Goal: Book appointment/travel/reservation

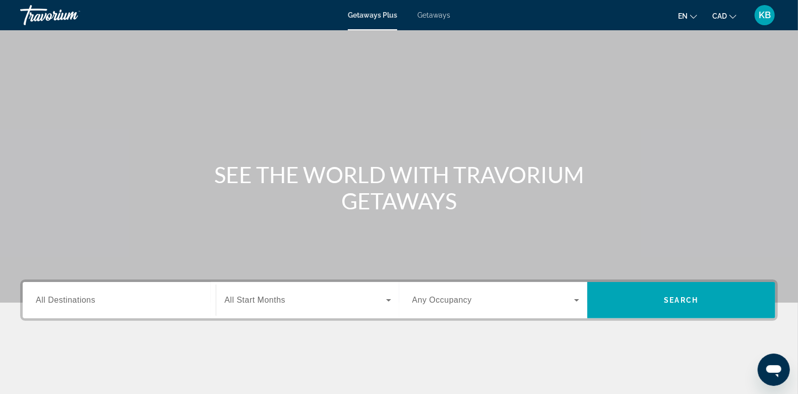
click at [64, 299] on span "All Destinations" at bounding box center [65, 299] width 59 height 9
click at [64, 299] on input "Destination All Destinations" at bounding box center [119, 300] width 167 height 12
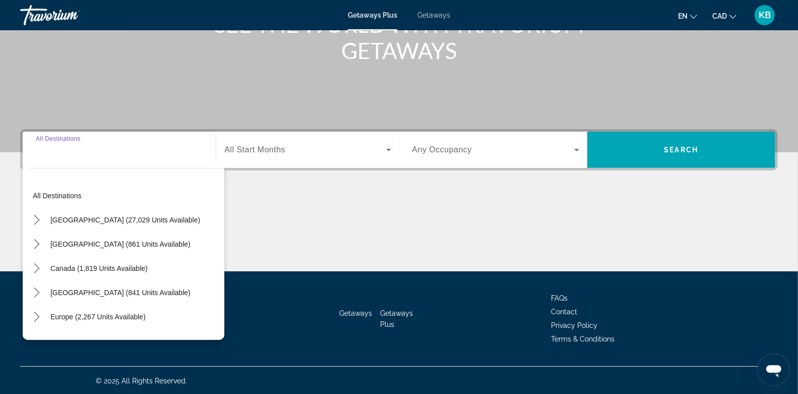
scroll to position [151, 0]
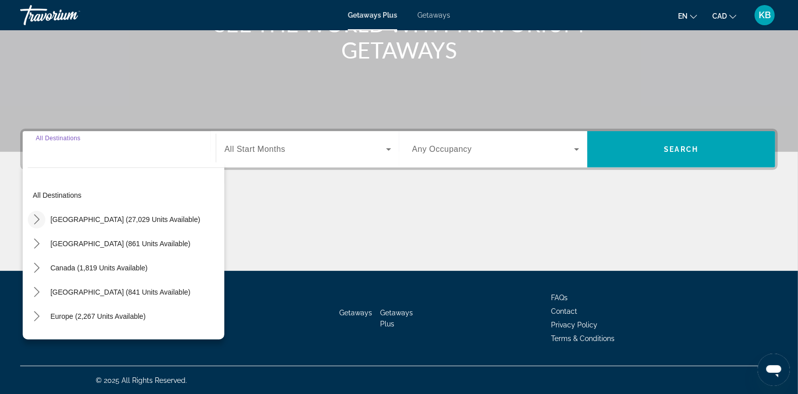
click at [35, 215] on icon "Toggle United States (27,029 units available) submenu" at bounding box center [37, 219] width 6 height 10
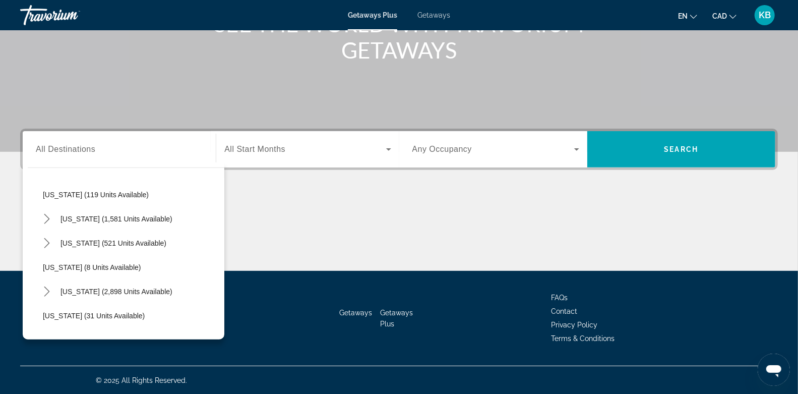
scroll to position [122, 0]
click at [44, 239] on icon "Toggle Florida (2,898 units available) submenu" at bounding box center [47, 242] width 10 height 10
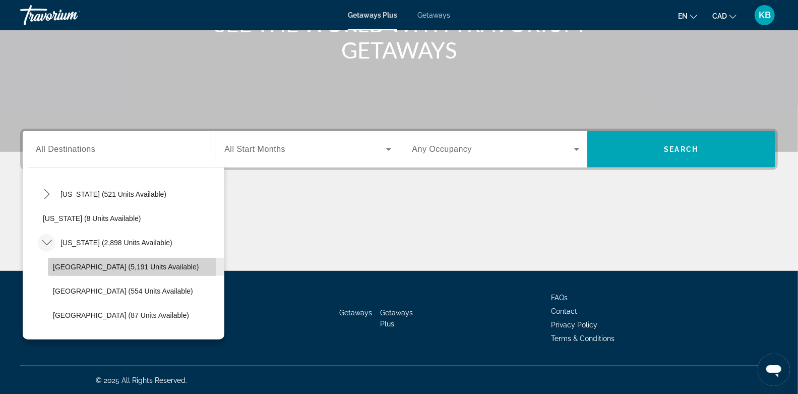
click at [117, 265] on span "[GEOGRAPHIC_DATA] (5,191 units available)" at bounding box center [126, 267] width 146 height 8
type input "**********"
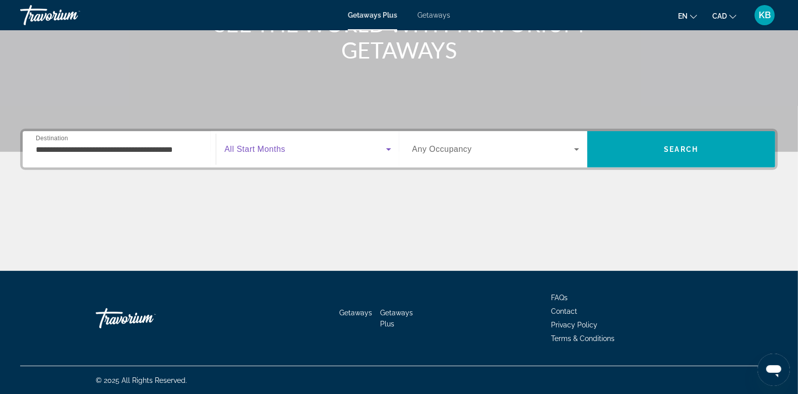
click at [288, 149] on span "Search widget" at bounding box center [304, 149] width 161 height 12
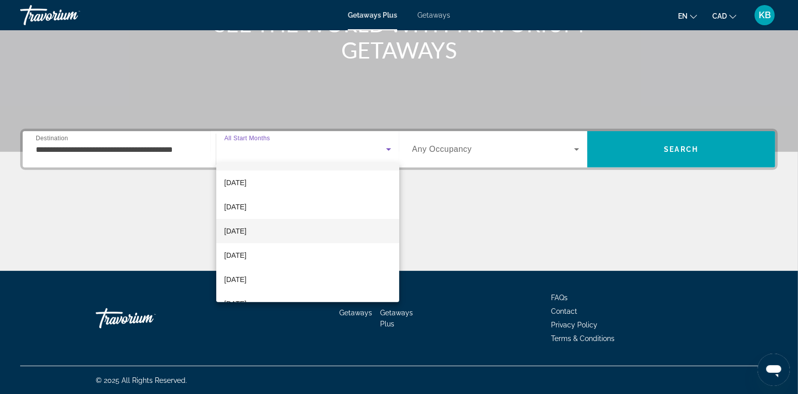
scroll to position [24, 0]
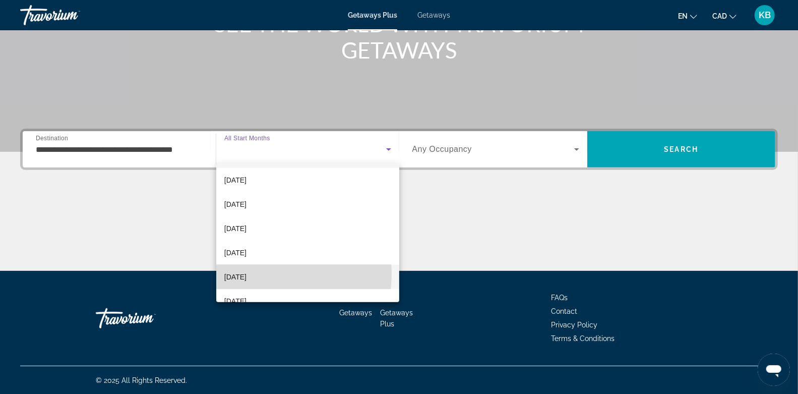
click at [246, 273] on span "[DATE]" at bounding box center [235, 277] width 22 height 12
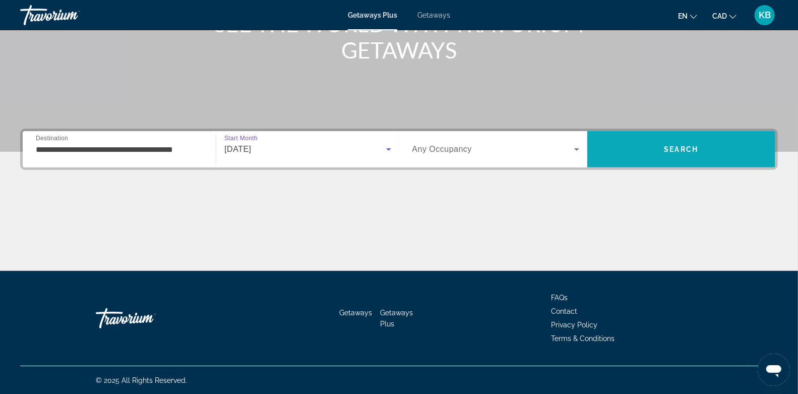
click at [650, 146] on span "Search" at bounding box center [681, 149] width 188 height 24
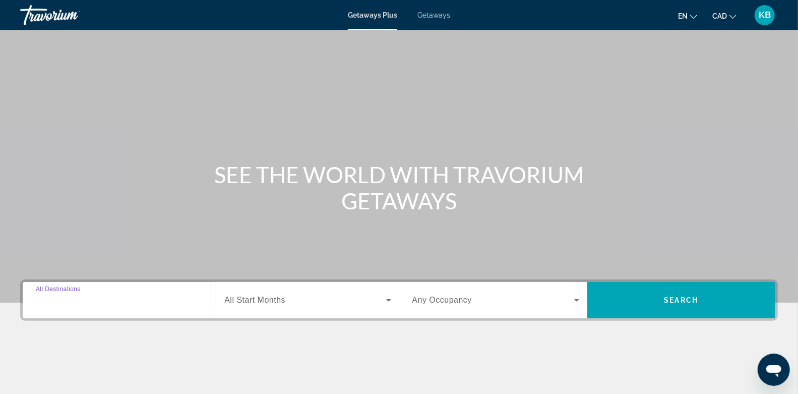
click at [97, 300] on input "Destination All Destinations" at bounding box center [119, 300] width 167 height 12
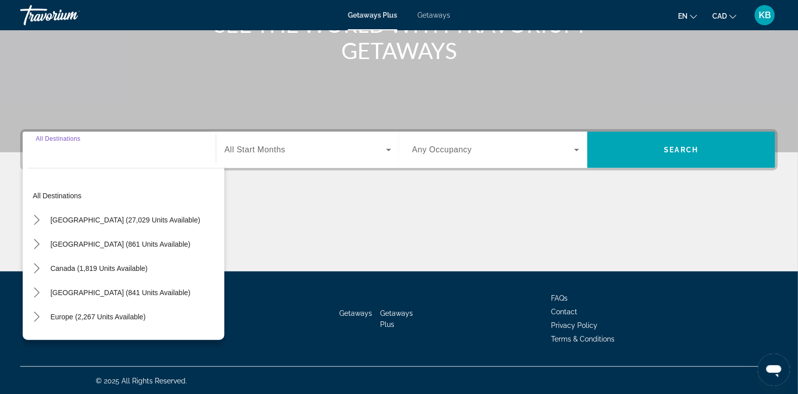
scroll to position [151, 0]
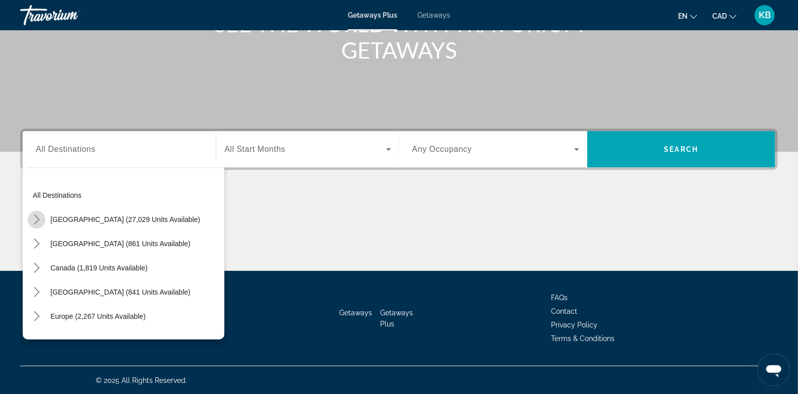
click at [37, 219] on icon "Toggle United States (27,029 units available) submenu" at bounding box center [37, 219] width 10 height 10
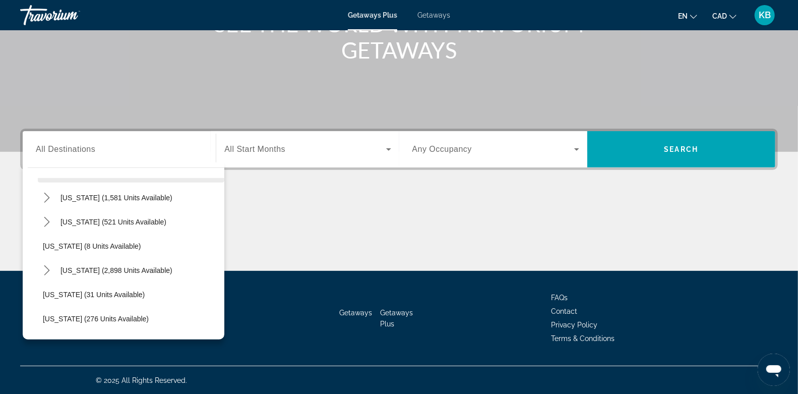
scroll to position [96, 0]
click at [48, 265] on icon "Toggle Florida (2,898 units available) submenu" at bounding box center [47, 268] width 10 height 10
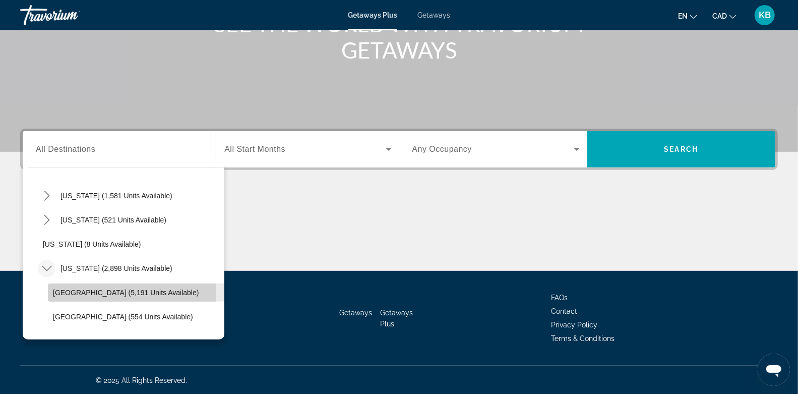
click at [90, 289] on span "[GEOGRAPHIC_DATA] (5,191 units available)" at bounding box center [126, 292] width 146 height 8
type input "**********"
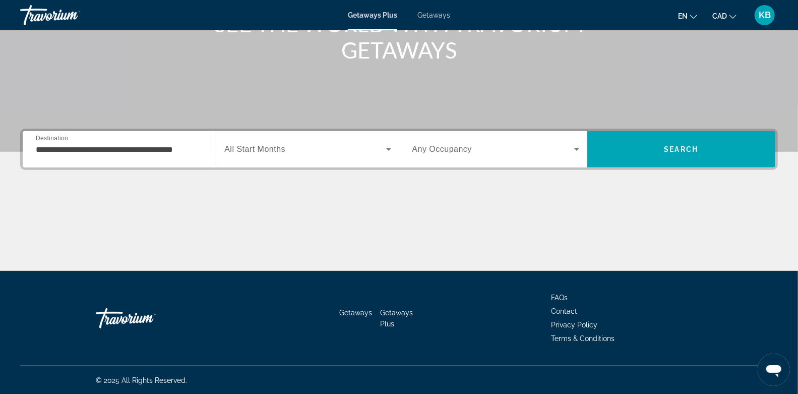
click at [264, 145] on span "All Start Months" at bounding box center [254, 149] width 61 height 9
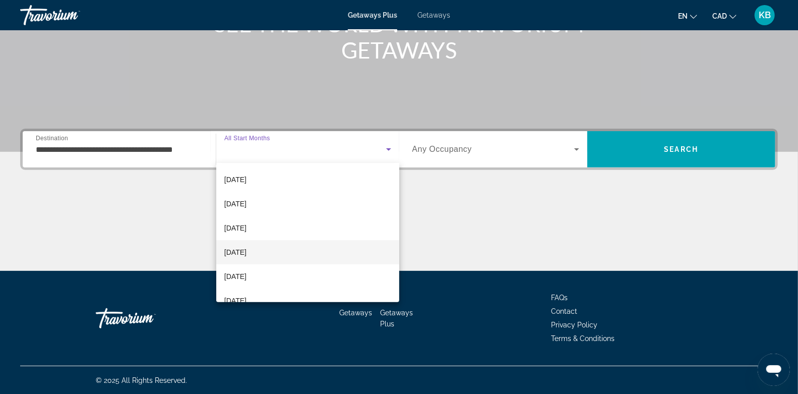
scroll to position [97, 0]
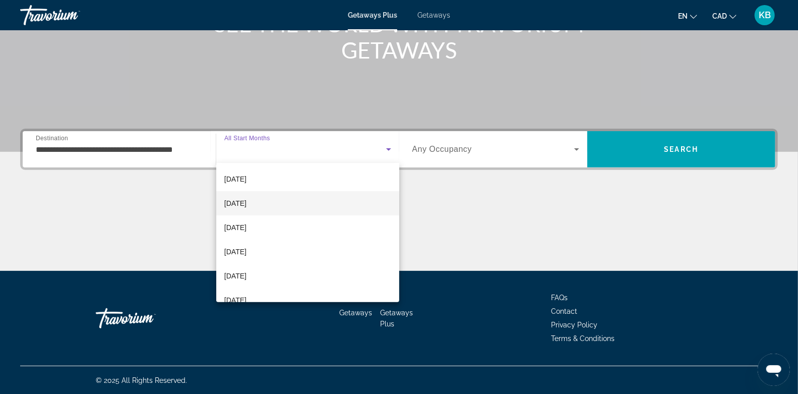
click at [246, 201] on span "[DATE]" at bounding box center [235, 203] width 22 height 12
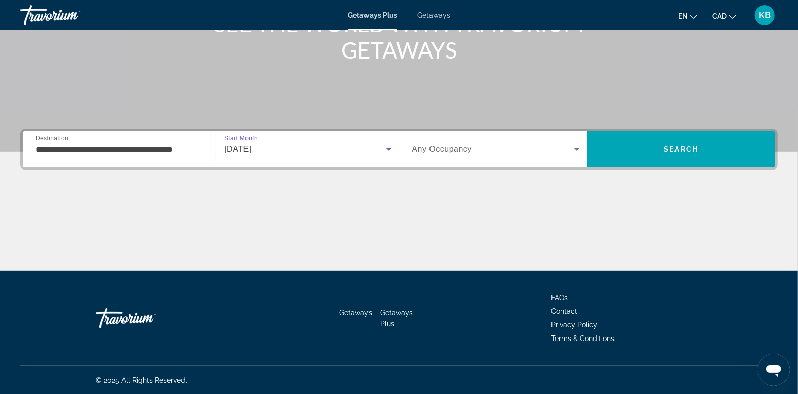
click at [458, 149] on span "Any Occupancy" at bounding box center [442, 149] width 60 height 9
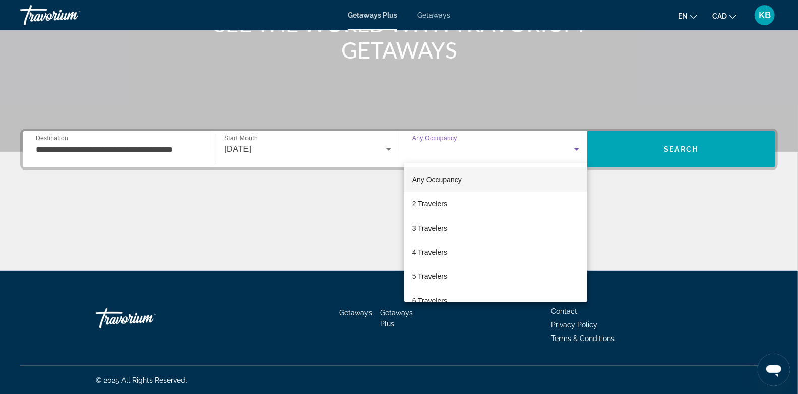
click at [652, 136] on div at bounding box center [399, 197] width 798 height 394
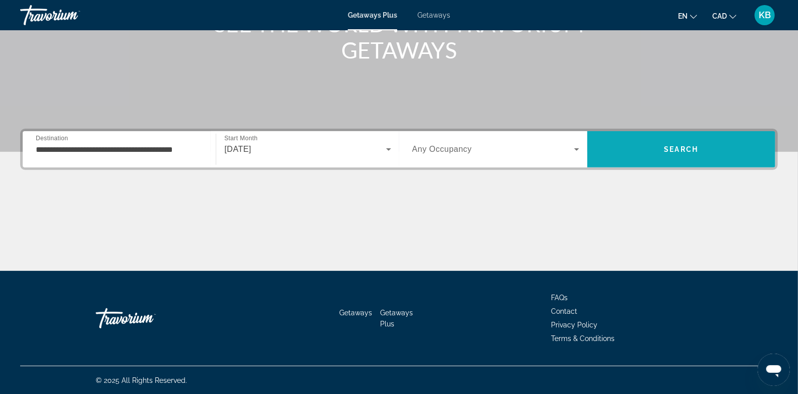
click at [648, 151] on span "Search" at bounding box center [681, 149] width 188 height 24
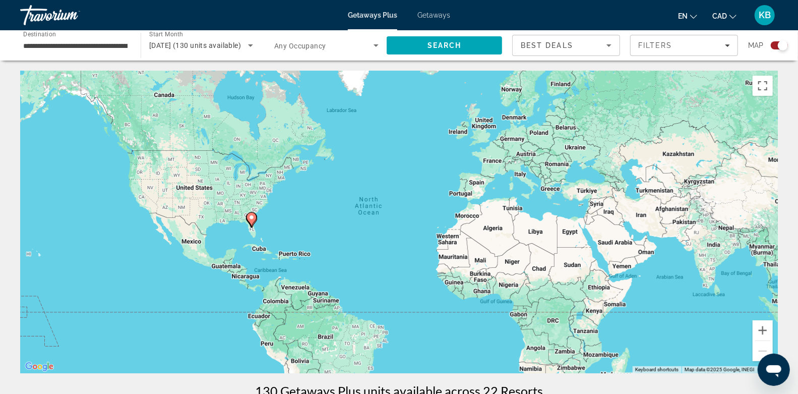
click at [441, 15] on span "Getaways" at bounding box center [433, 15] width 33 height 8
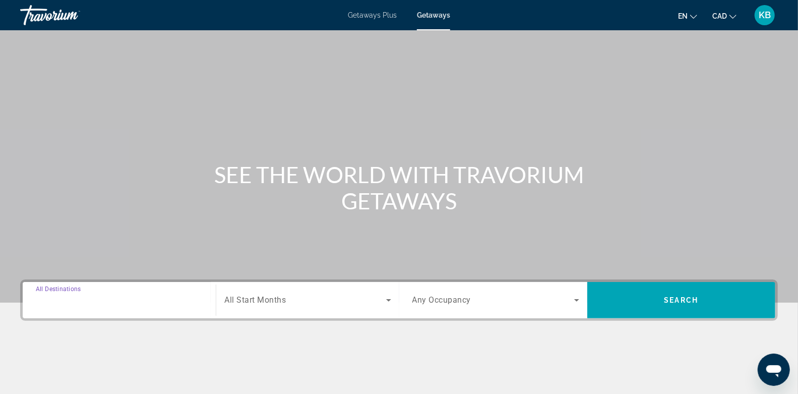
click at [114, 303] on input "Destination All Destinations" at bounding box center [119, 300] width 167 height 12
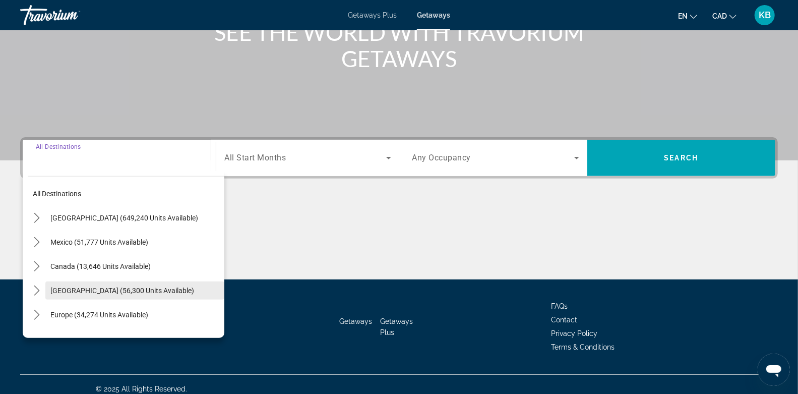
scroll to position [151, 0]
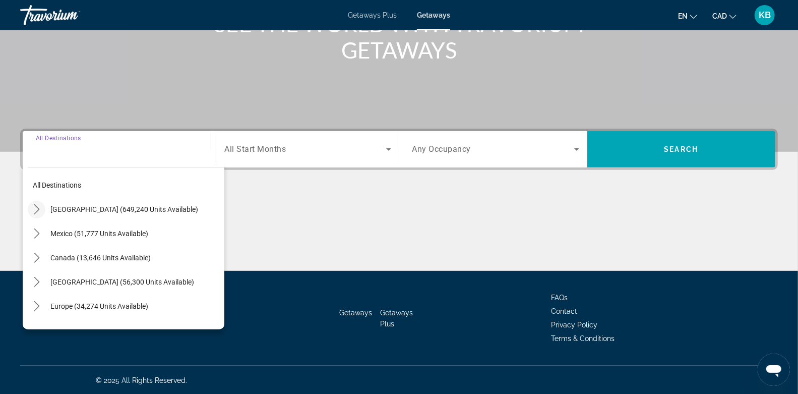
click at [36, 208] on icon "Toggle United States (649,240 units available) submenu" at bounding box center [37, 209] width 10 height 10
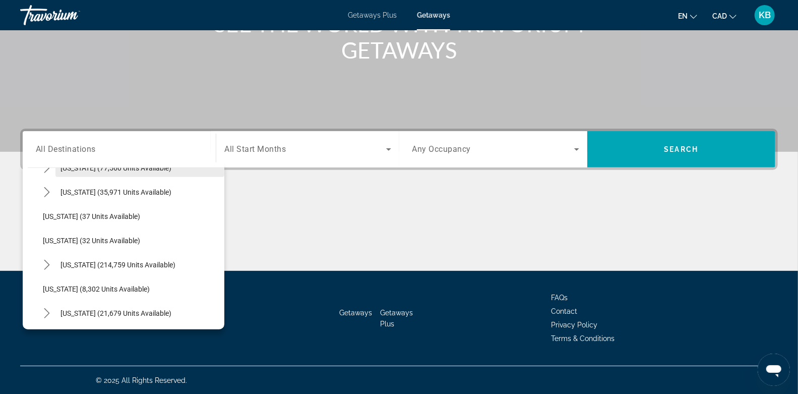
scroll to position [114, 0]
click at [46, 259] on icon "Toggle Florida (214,759 units available) submenu" at bounding box center [47, 264] width 10 height 10
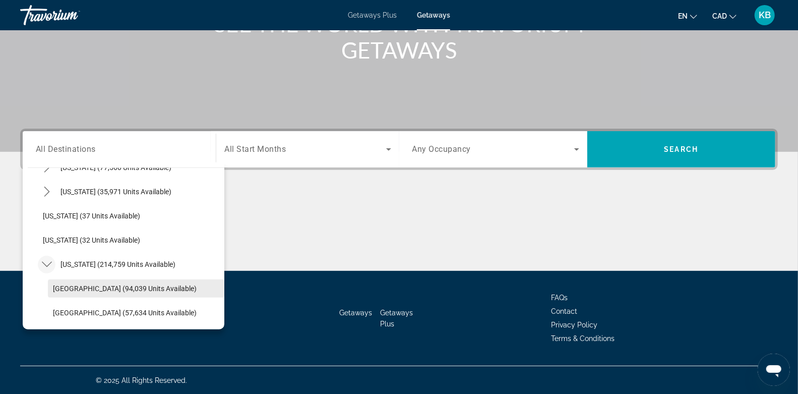
click at [80, 286] on span "Orlando & Disney Area (94,039 units available)" at bounding box center [125, 288] width 144 height 8
type input "**********"
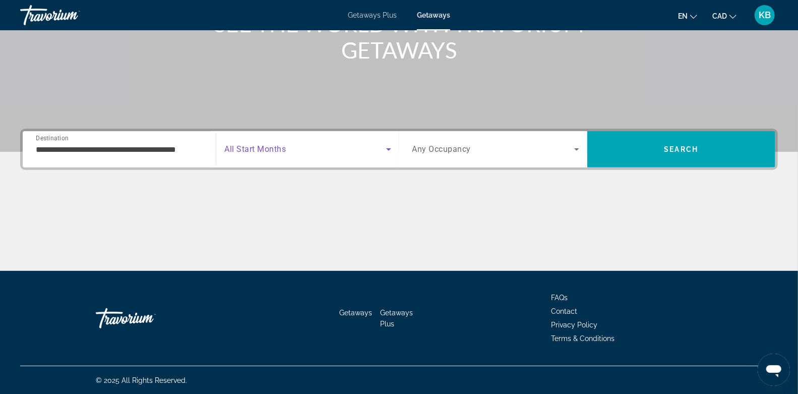
click at [289, 147] on span "Search widget" at bounding box center [304, 149] width 161 height 12
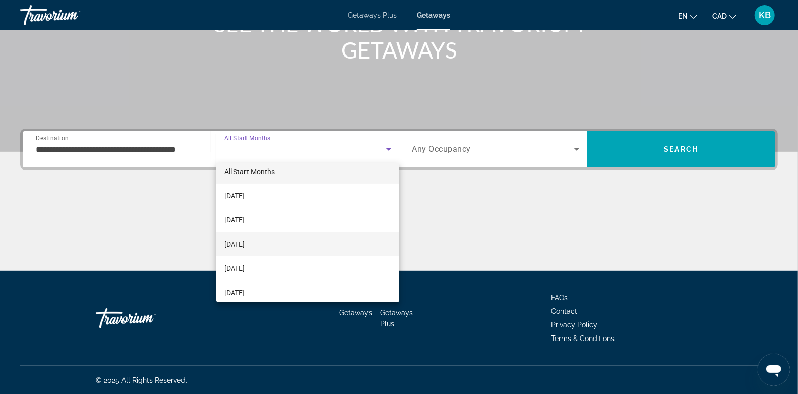
scroll to position [21, 0]
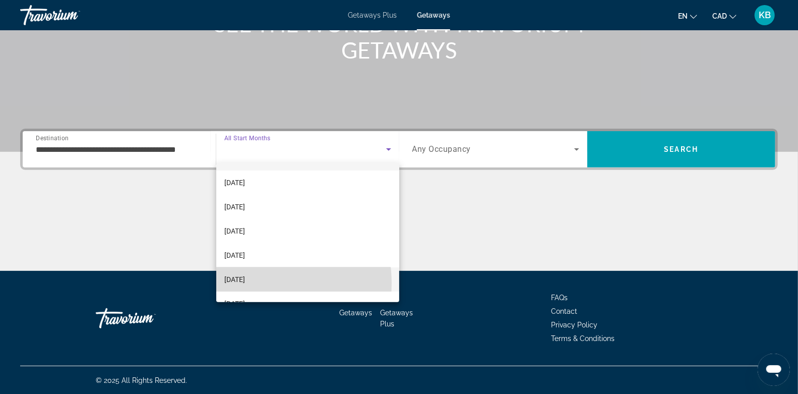
click at [245, 282] on span "[DATE]" at bounding box center [234, 279] width 21 height 12
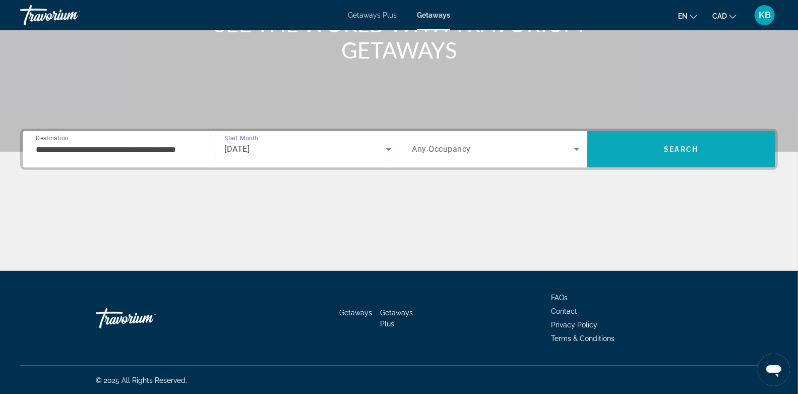
click at [651, 139] on span "Search" at bounding box center [681, 149] width 188 height 24
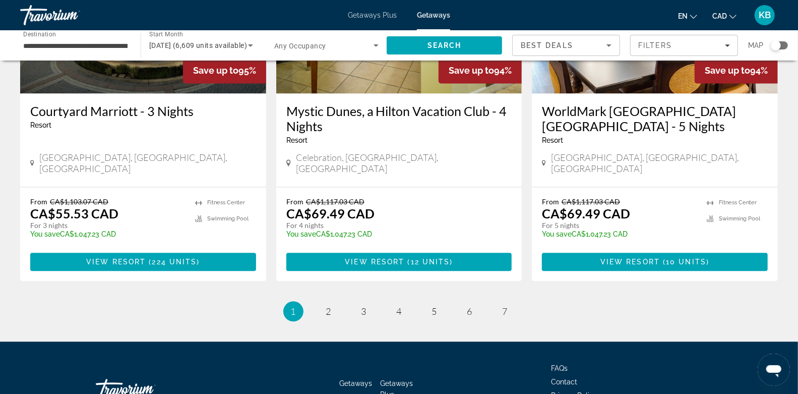
scroll to position [1296, 0]
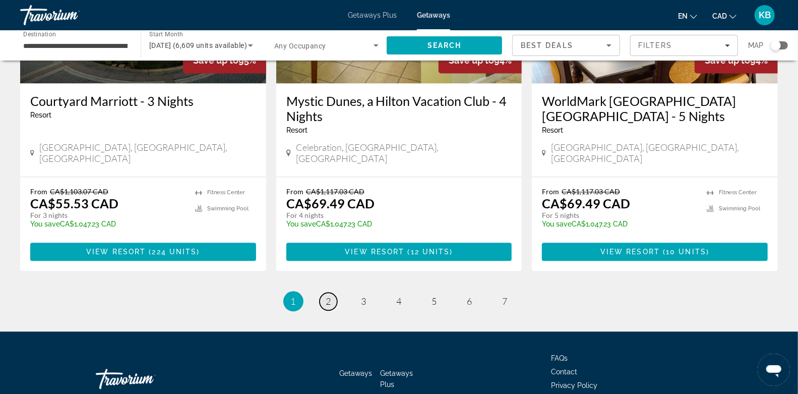
click at [330, 295] on span "2" at bounding box center [328, 300] width 5 height 11
